Goal: Transaction & Acquisition: Purchase product/service

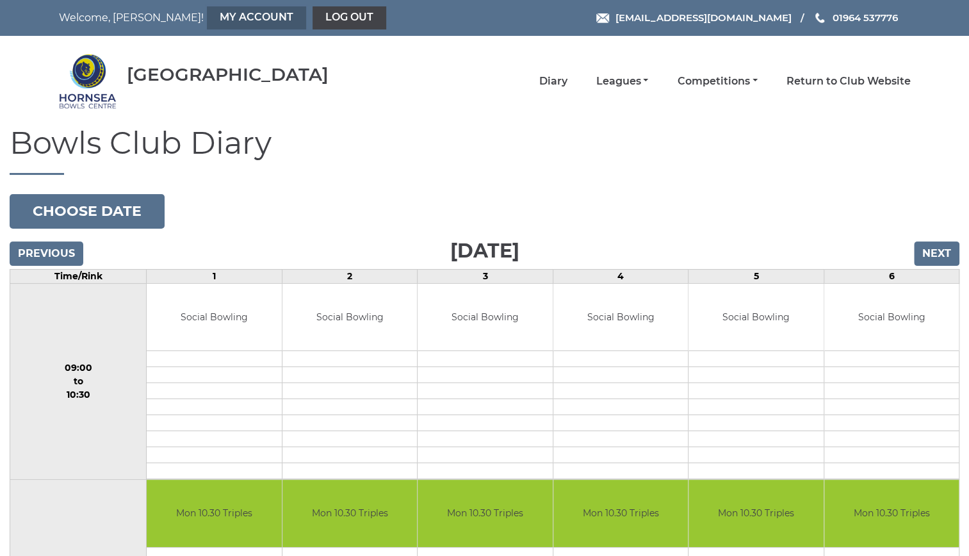
click at [207, 11] on link "My Account" at bounding box center [256, 17] width 99 height 23
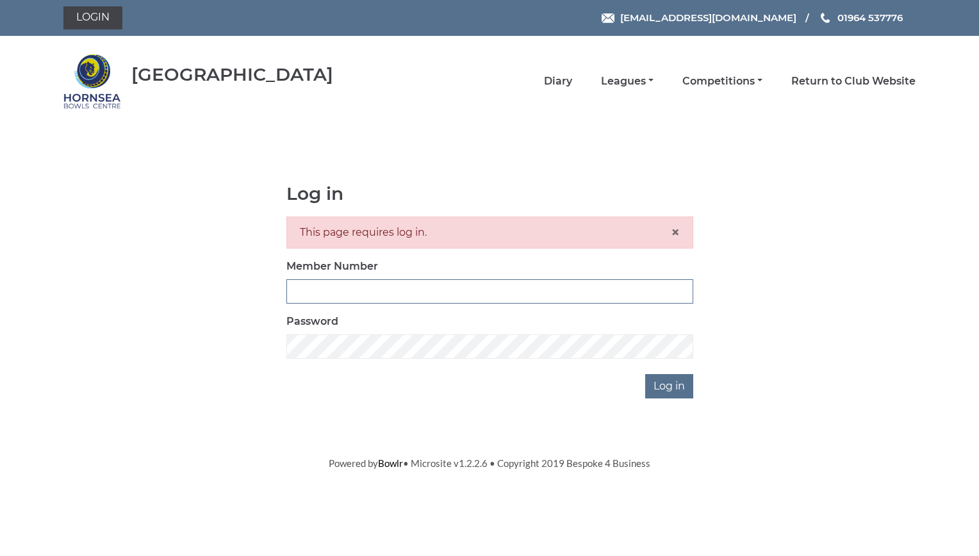
type input "0762"
click at [661, 380] on input "Log in" at bounding box center [669, 386] width 48 height 24
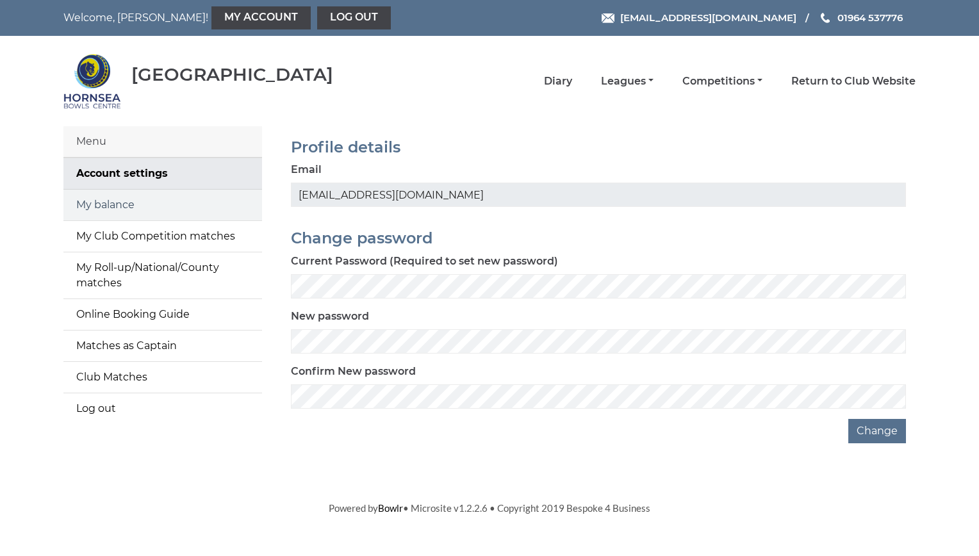
click at [149, 201] on link "My balance" at bounding box center [162, 205] width 199 height 31
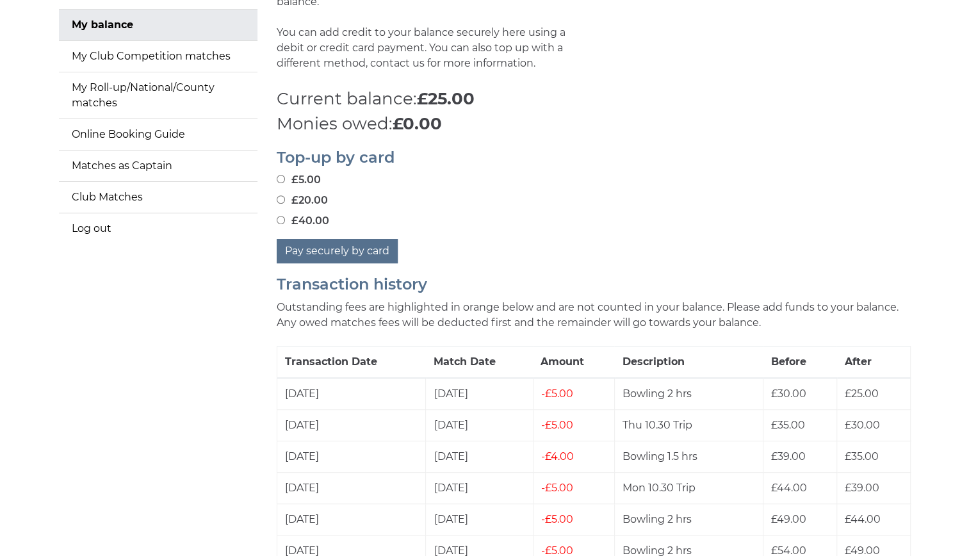
scroll to position [181, 0]
click at [334, 246] on button "Pay securely by card" at bounding box center [337, 250] width 121 height 24
click at [496, 181] on div "£5.00" at bounding box center [594, 178] width 634 height 15
click at [279, 218] on input "£40.00" at bounding box center [281, 219] width 8 height 8
radio input "true"
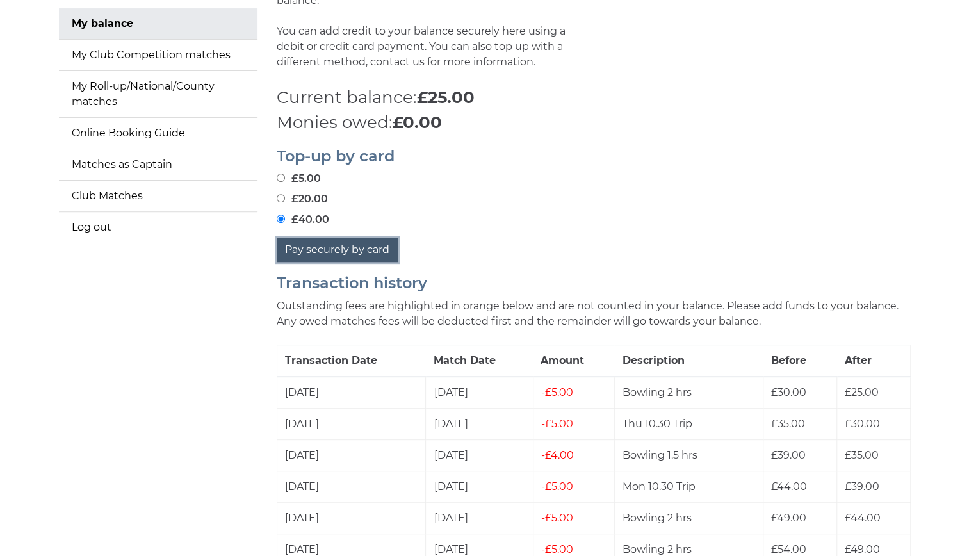
click at [319, 245] on button "Pay securely by card" at bounding box center [337, 250] width 121 height 24
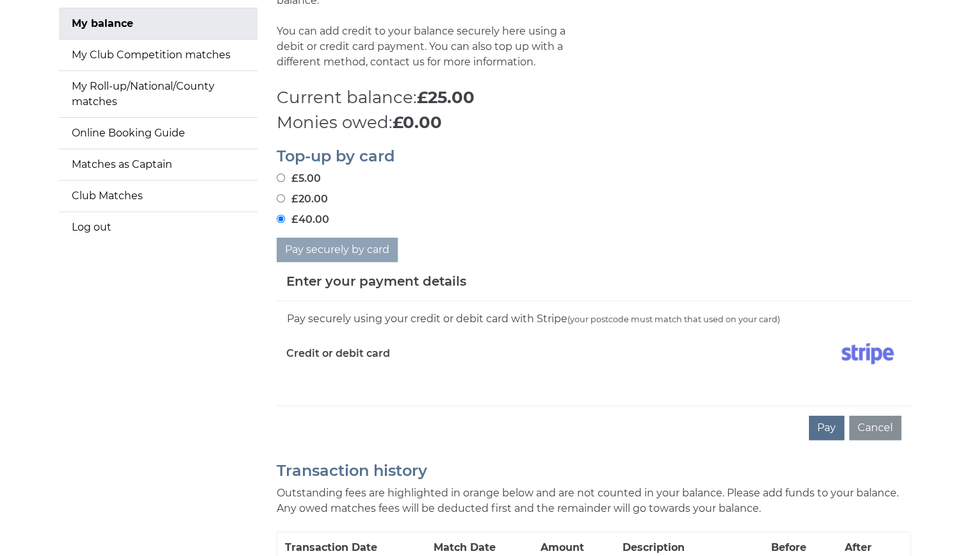
click at [465, 390] on div "Pay securely using your credit or debit card with Stripe (your postcode must ma…" at bounding box center [594, 353] width 634 height 104
click at [298, 397] on div "Pay securely using your credit or debit card with Stripe (your postcode must ma…" at bounding box center [594, 353] width 634 height 104
click at [830, 421] on button "Pay" at bounding box center [826, 428] width 35 height 24
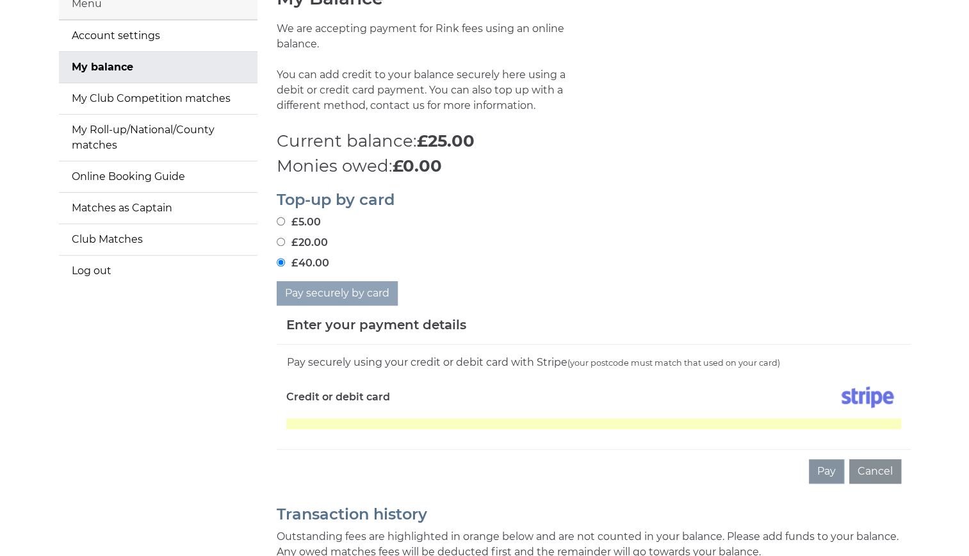
scroll to position [136, 0]
click at [466, 398] on div "Credit or debit card" at bounding box center [435, 400] width 317 height 37
click at [407, 434] on div "Pay securely using your credit or debit card with Stripe (your postcode must ma…" at bounding box center [594, 398] width 634 height 104
click at [384, 393] on label "Credit or debit card" at bounding box center [338, 398] width 104 height 32
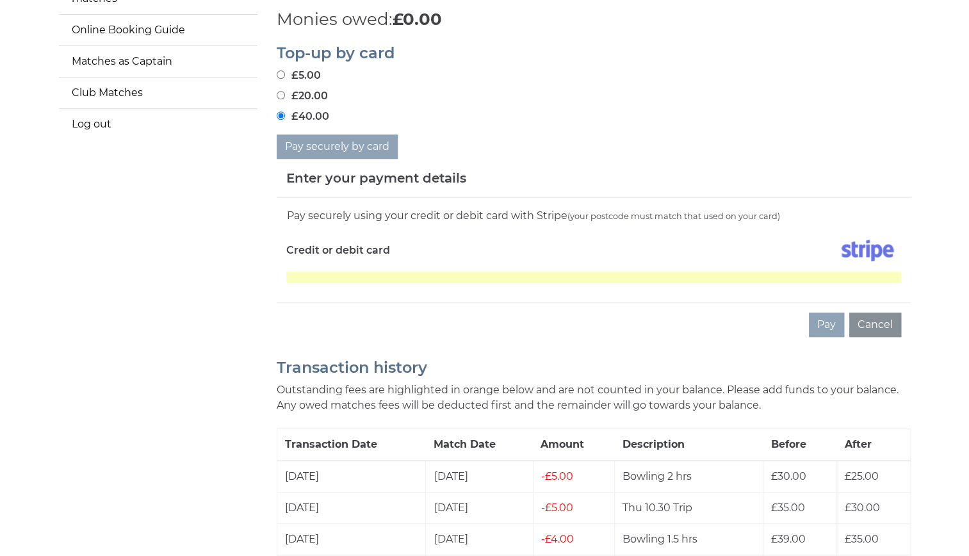
scroll to position [228, 0]
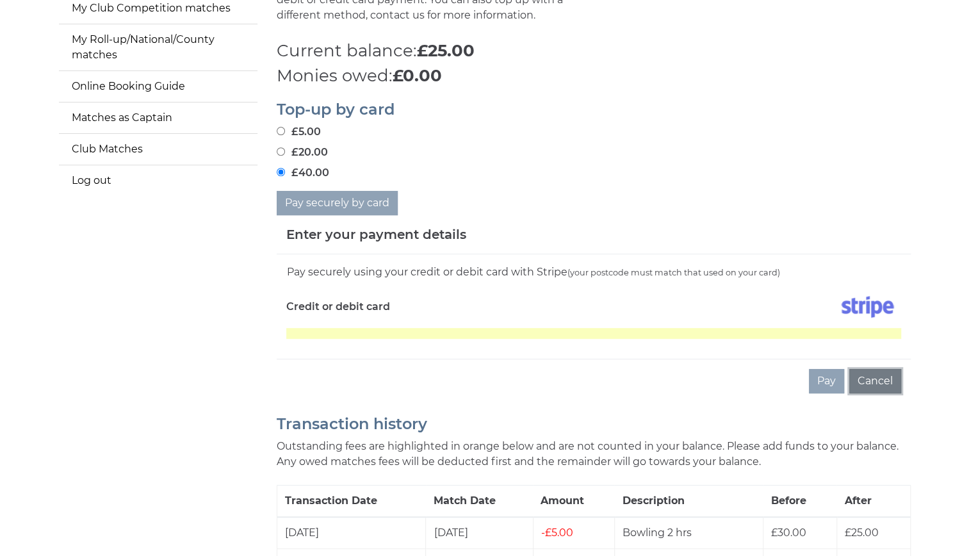
click at [862, 375] on button "Cancel" at bounding box center [875, 381] width 52 height 24
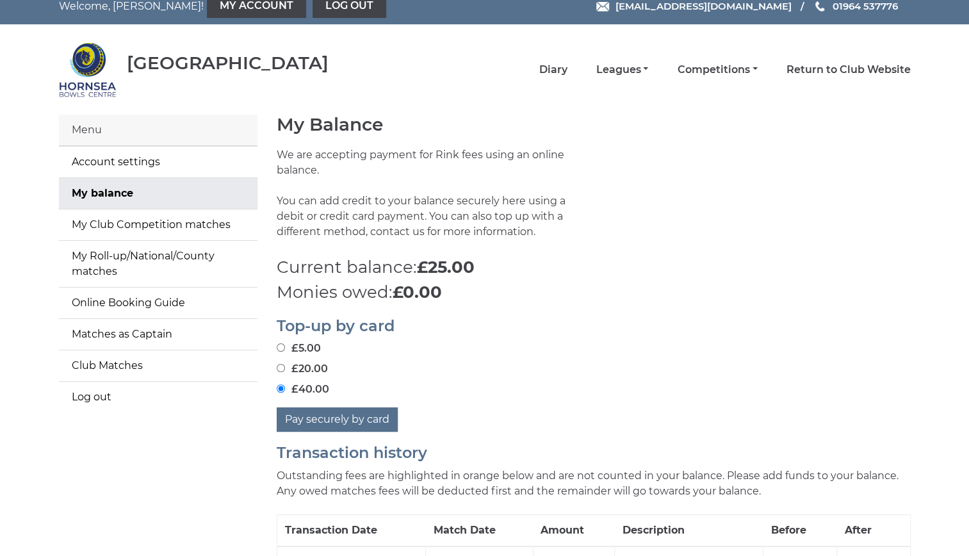
scroll to position [10, 0]
